Goal: Task Accomplishment & Management: Use online tool/utility

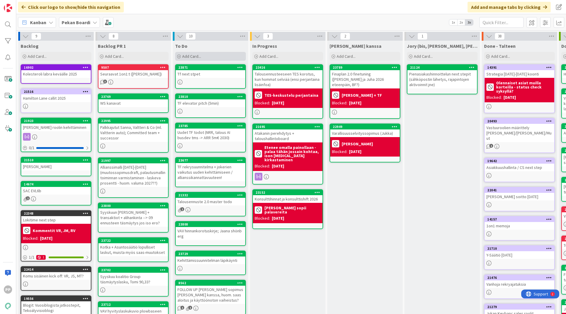
click at [198, 54] on span "Add Card..." at bounding box center [191, 56] width 19 height 5
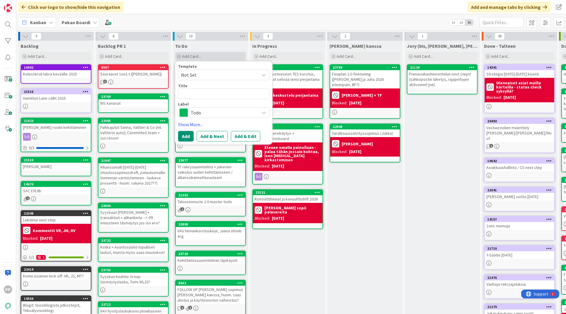
type textarea "x"
type textarea "T"
type textarea "x"
type textarea "TF"
type textarea "x"
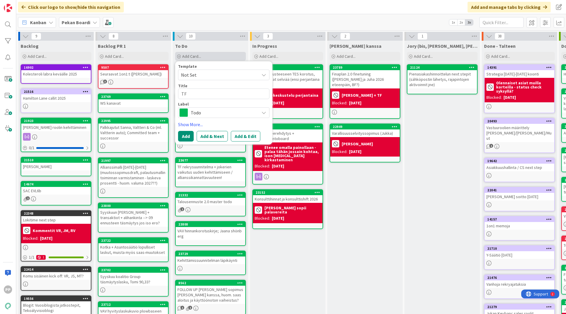
type textarea "TF"
type textarea "x"
type textarea "TF m"
type textarea "x"
type textarea "TF ma"
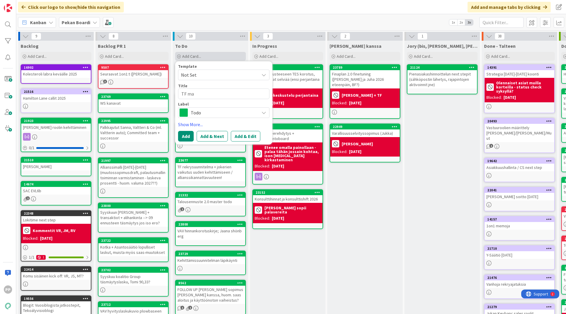
type textarea "x"
type textarea "TF mat"
type textarea "x"
type textarea "TF mats"
type textarea "x"
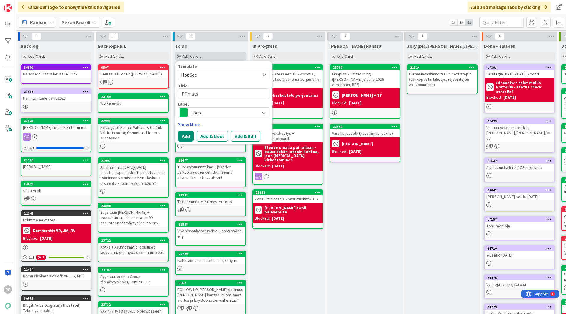
type textarea "TF matsk"
type textarea "x"
type textarea "TF matsku"
type textarea "x"
type textarea "TF matsku"
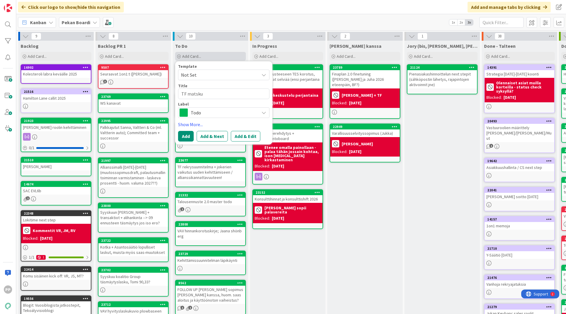
type textarea "x"
type textarea "TF matsku v"
type textarea "x"
type textarea "TF matsku vs"
type textarea "x"
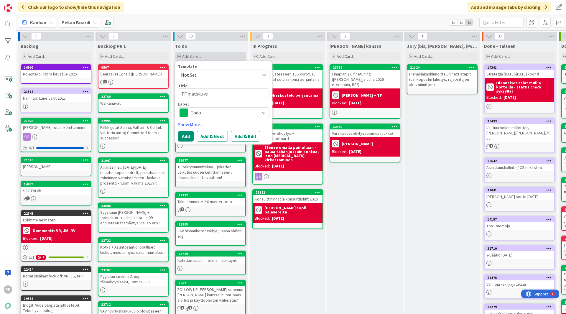
type textarea "TF matsku vs"
type textarea "x"
type textarea "TF matsku vs v"
type textarea "x"
type textarea "TF matsku vs ve"
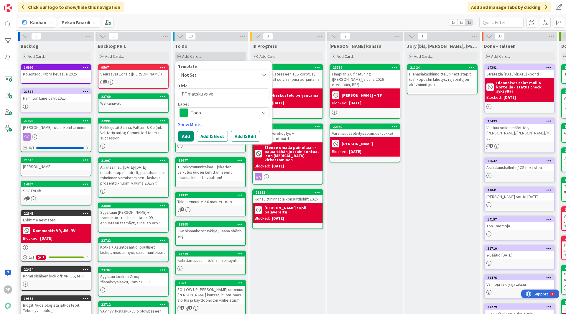
type textarea "x"
type textarea "TF matsku vs ver"
type textarea "x"
type textarea "TF matsku vs vero"
type textarea "x"
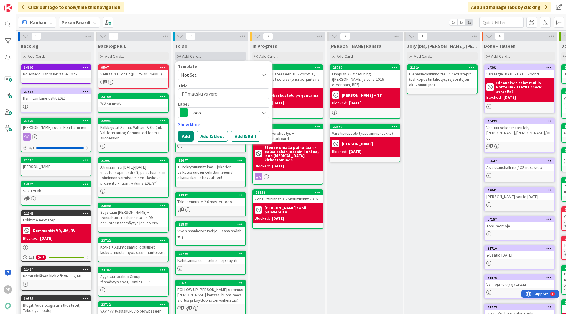
type textarea "TF matsku vs verot"
type textarea "x"
type textarea "TF matsku vs [PERSON_NAME]"
type textarea "x"
type textarea "TF matsku vs [PERSON_NAME]"
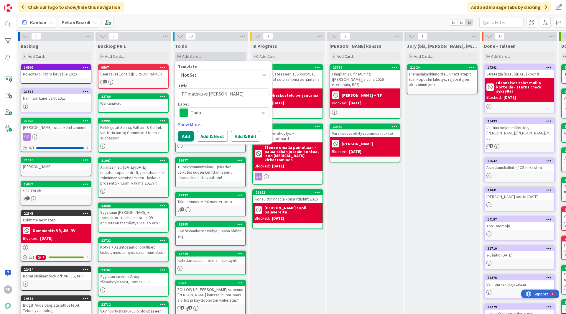
type textarea "x"
type textarea "TF matsku vs verottaj"
type textarea "x"
type textarea "TF matsku vs verottaja"
type textarea "x"
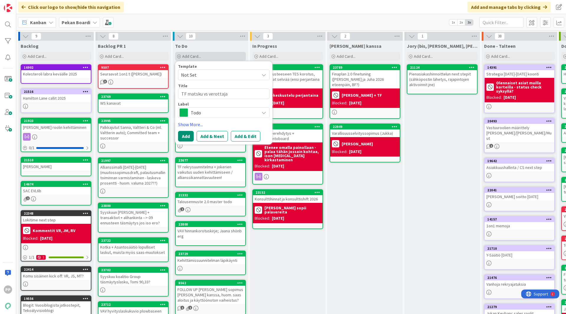
type textarea "TF matsku vs verottajam"
type textarea "x"
type textarea "TF matsku vs verottajama"
type textarea "x"
type textarea "TF matsku vs verottajamat"
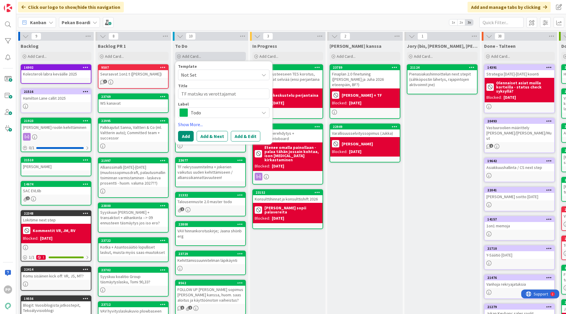
type textarea "x"
type textarea "TF matsku vs verottajamats"
type textarea "x"
type textarea "TF matsku vs verottajamatsk"
type textarea "x"
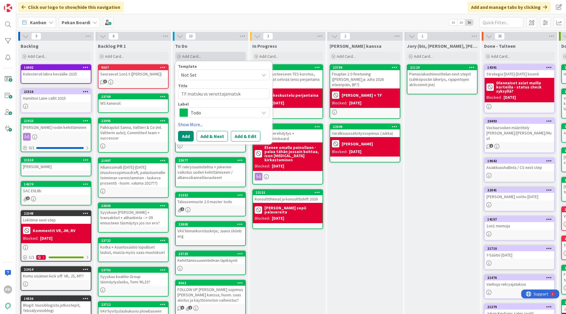
type textarea "TF matsku vs verottajamatsku"
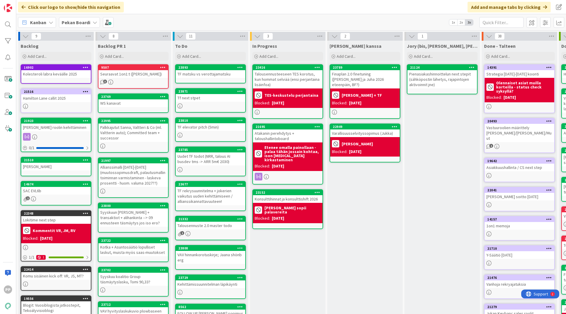
click at [195, 6] on div "Click our logo to show/hide this navigation Add and manage tabs by clicking" at bounding box center [291, 7] width 550 height 14
